Goal: Task Accomplishment & Management: Manage account settings

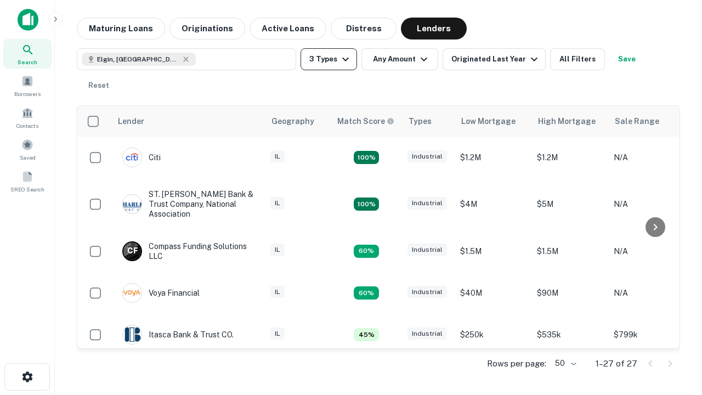
click at [328, 59] on button "3 Types" at bounding box center [328, 59] width 56 height 22
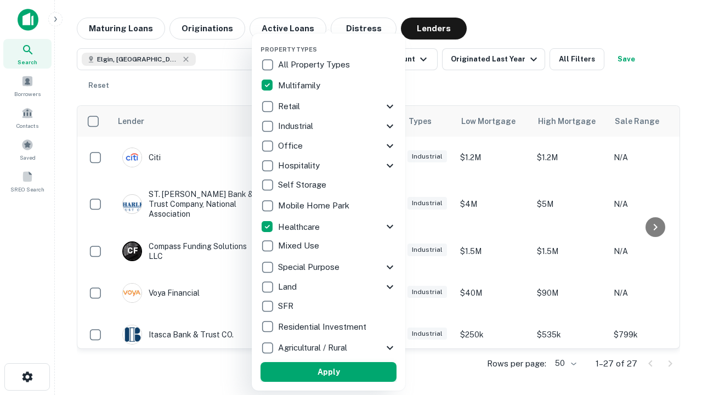
click at [328, 372] on button "Apply" at bounding box center [328, 372] width 136 height 20
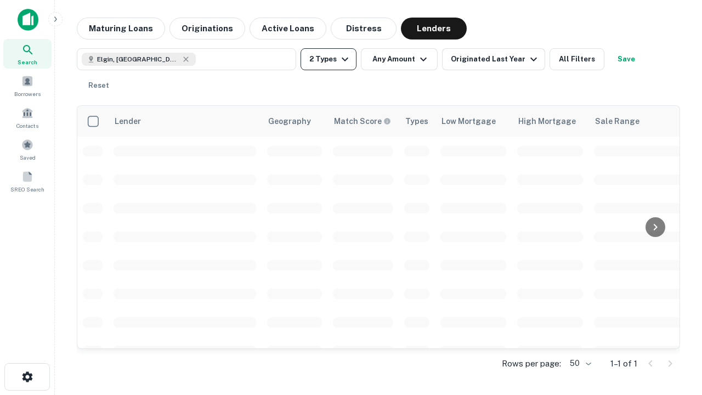
click at [328, 59] on button "2 Types" at bounding box center [328, 59] width 56 height 22
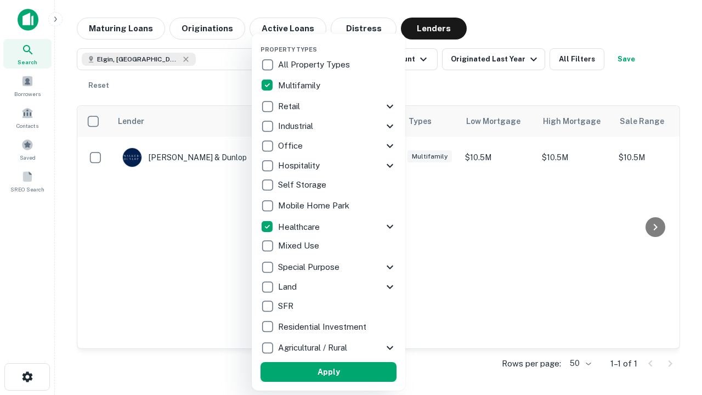
click at [348, 372] on button "Apply" at bounding box center [328, 372] width 136 height 20
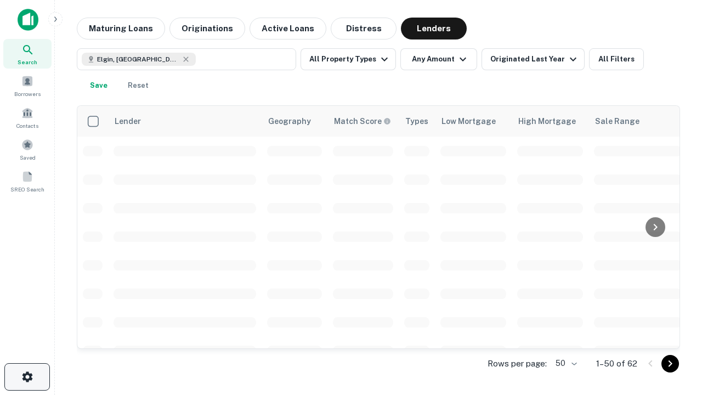
click at [27, 377] on icon "button" at bounding box center [27, 376] width 13 height 13
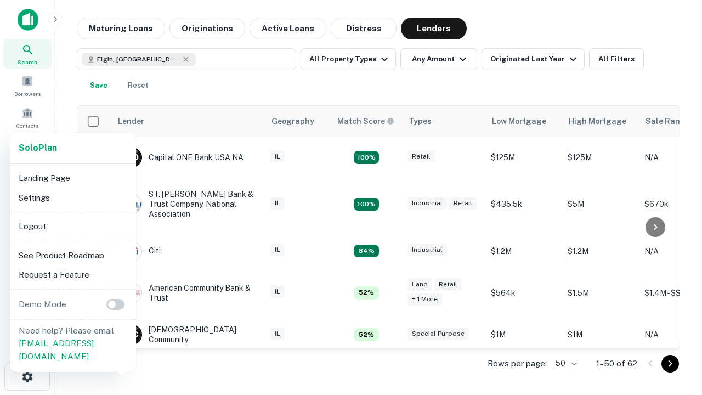
click at [72, 226] on li "Logout" at bounding box center [72, 227] width 117 height 20
